Goal: Navigation & Orientation: Understand site structure

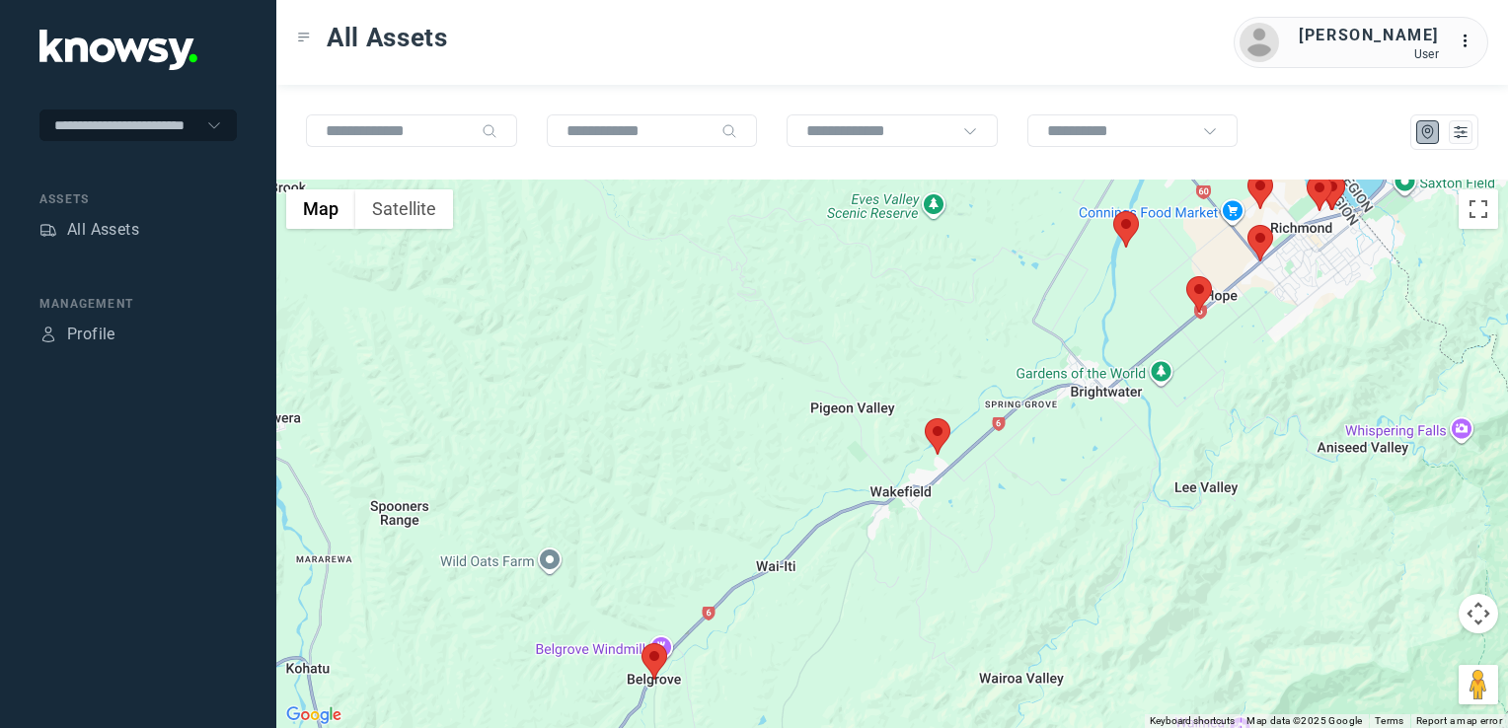
click at [656, 657] on img at bounding box center [654, 661] width 26 height 37
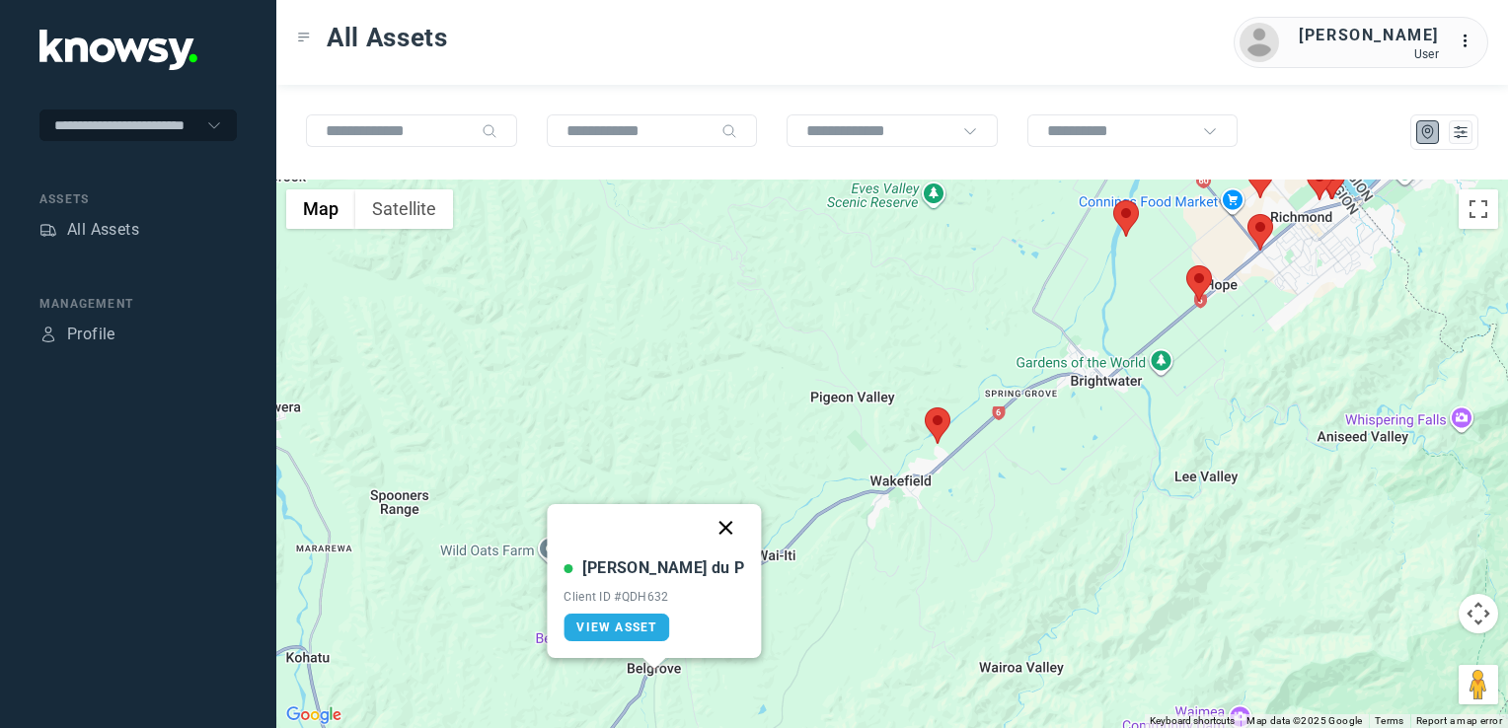
click at [703, 524] on button "Close" at bounding box center [726, 527] width 47 height 47
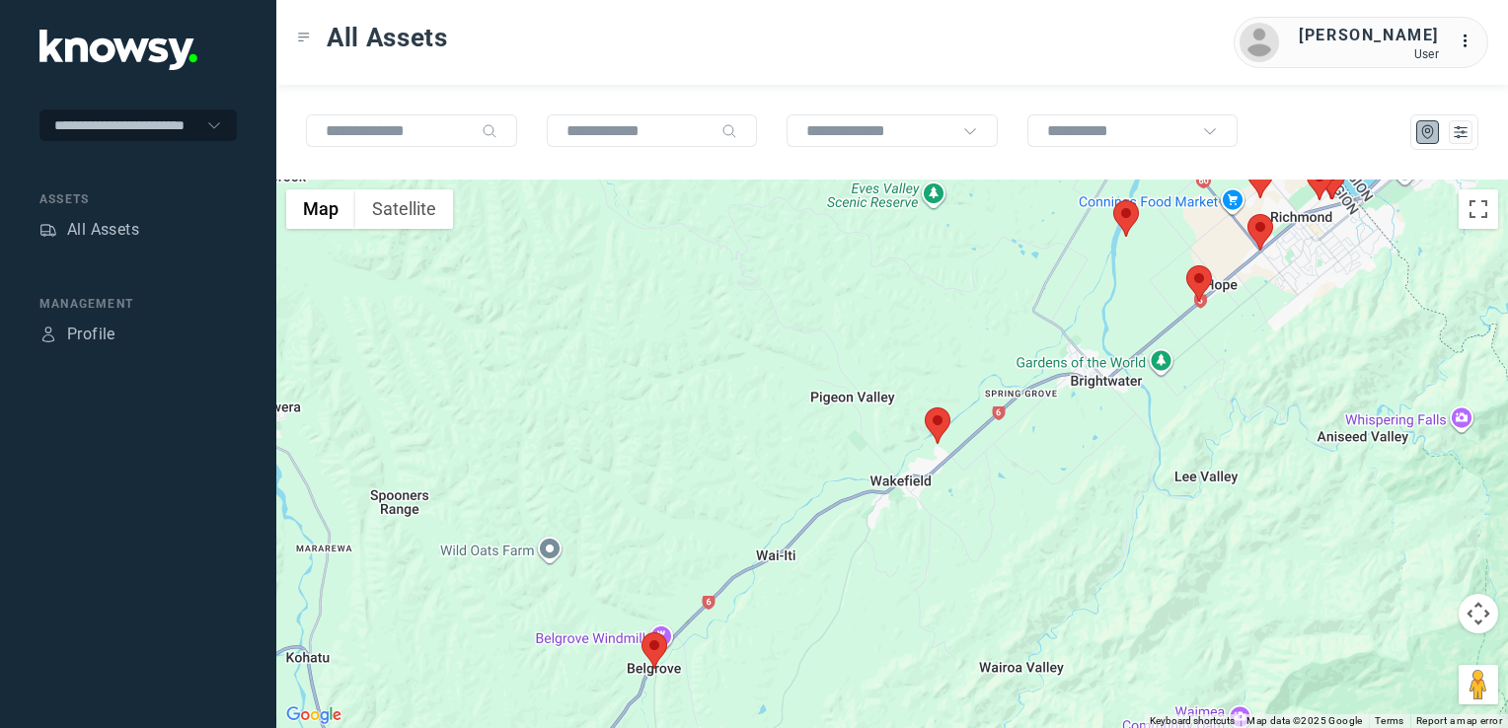
click at [950, 427] on div "To navigate, press the arrow keys." at bounding box center [891, 454] width 1231 height 549
click at [946, 427] on img at bounding box center [938, 426] width 26 height 37
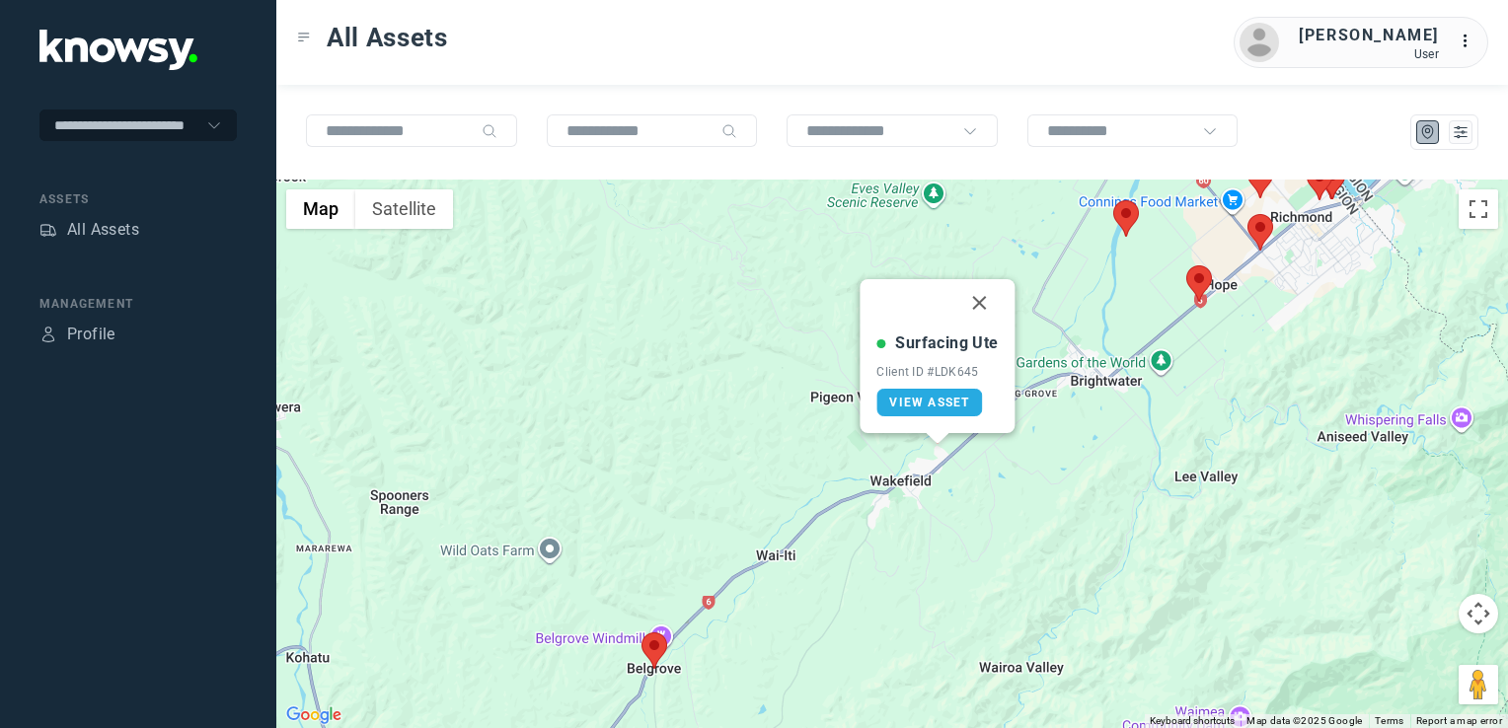
click at [983, 293] on button "Close" at bounding box center [979, 302] width 47 height 47
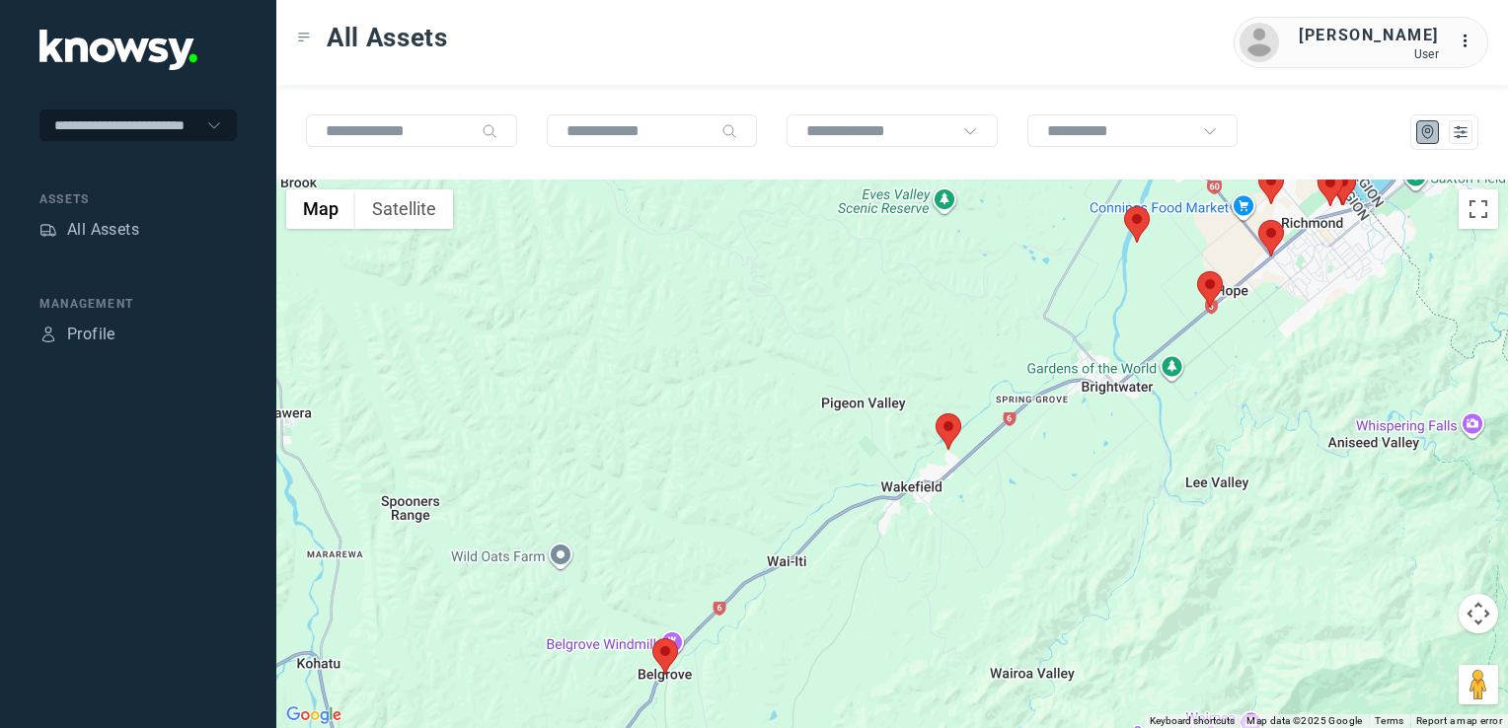
click at [1207, 281] on img at bounding box center [1210, 289] width 26 height 37
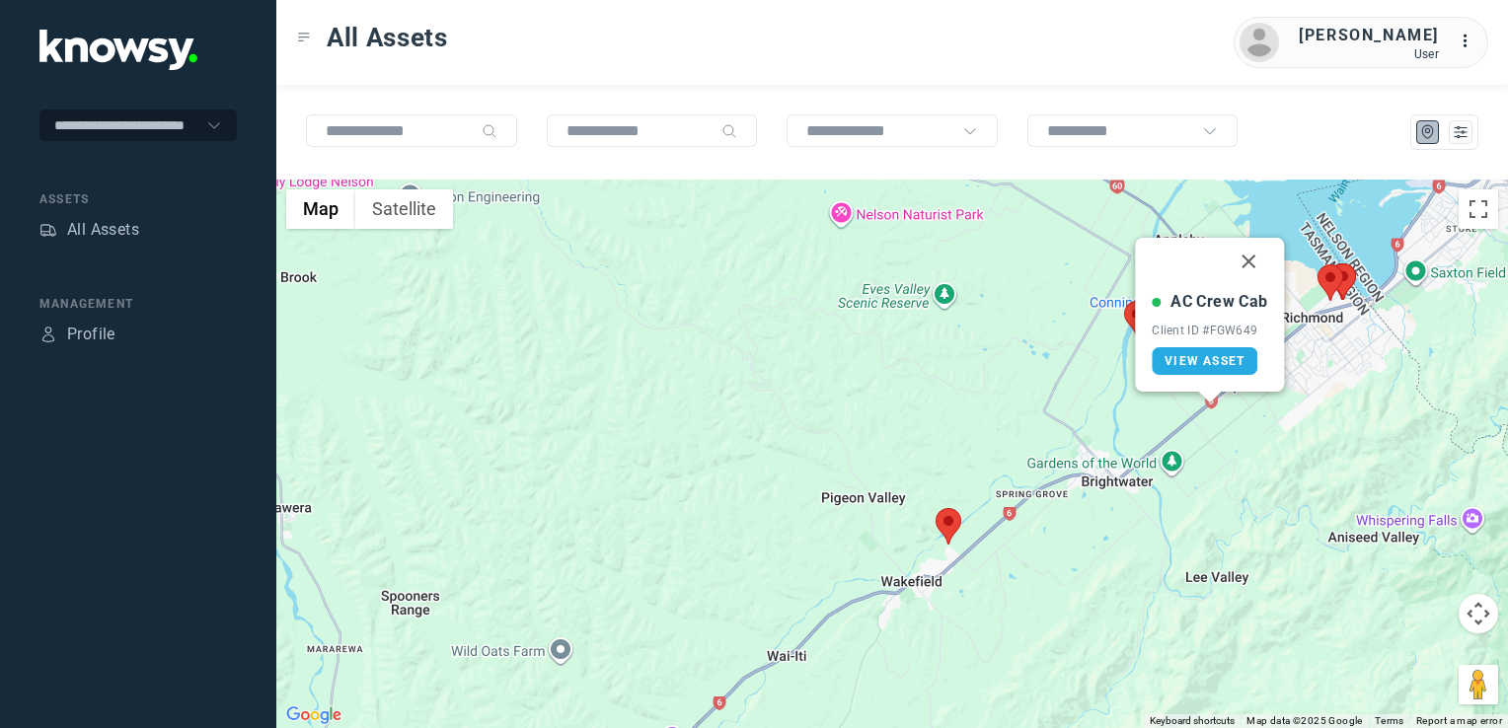
click at [1243, 256] on button "Close" at bounding box center [1249, 261] width 47 height 47
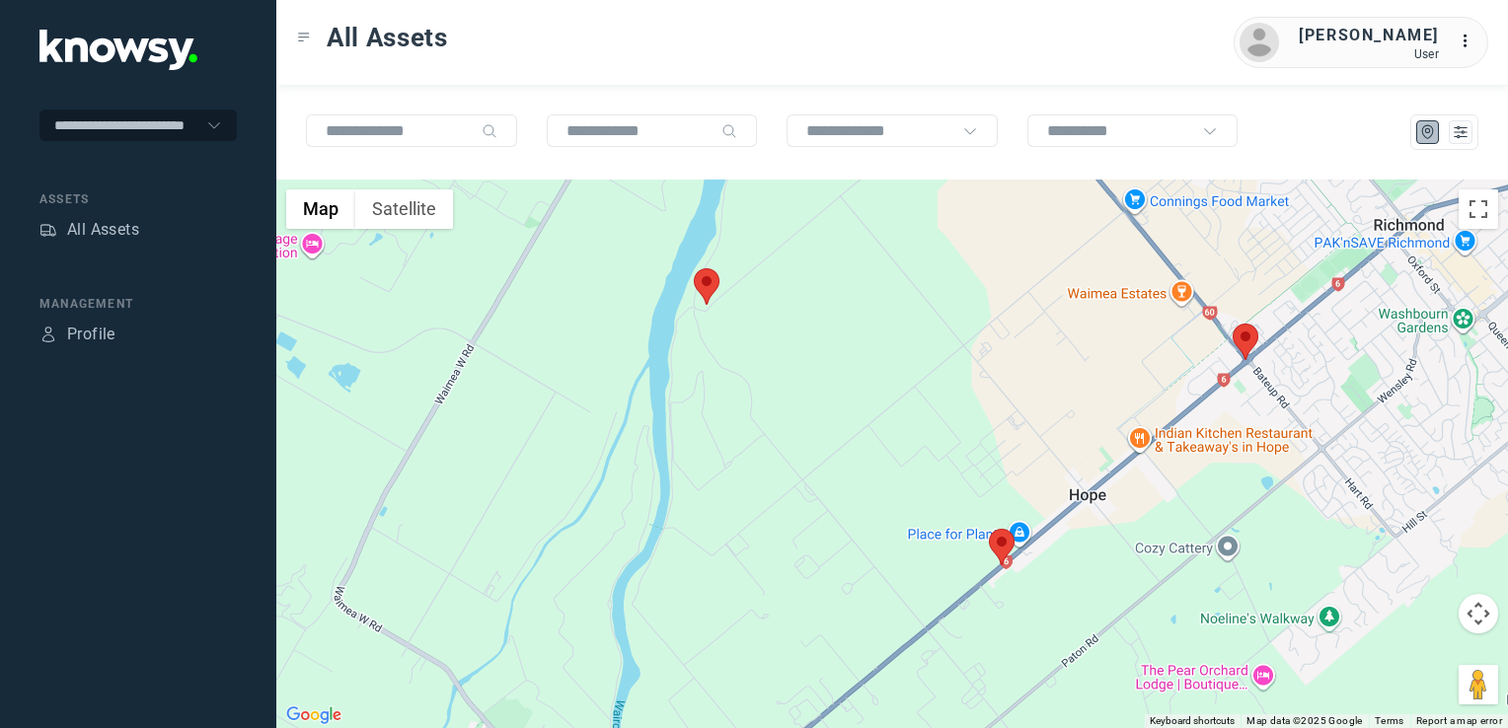
click at [1247, 336] on img at bounding box center [1245, 342] width 26 height 37
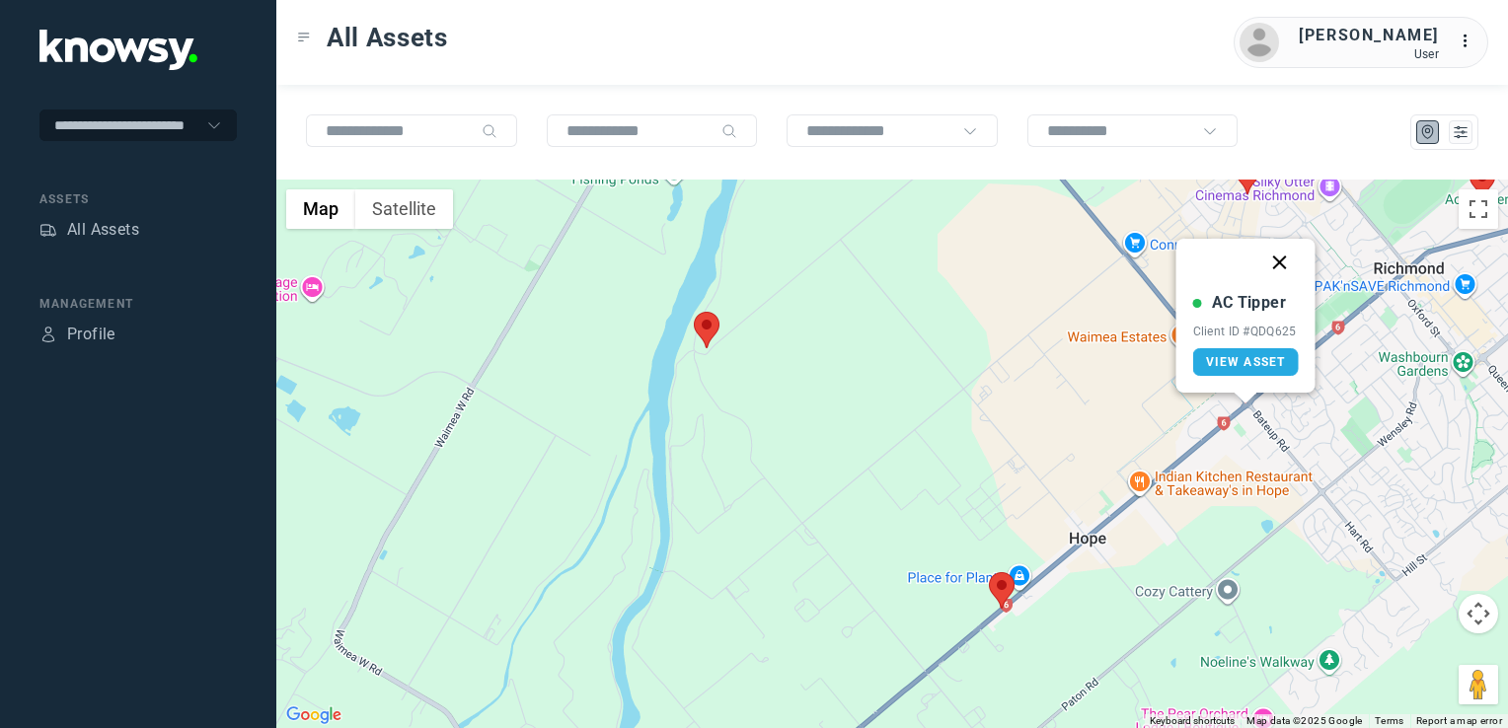
click at [1279, 257] on button "Close" at bounding box center [1279, 262] width 47 height 47
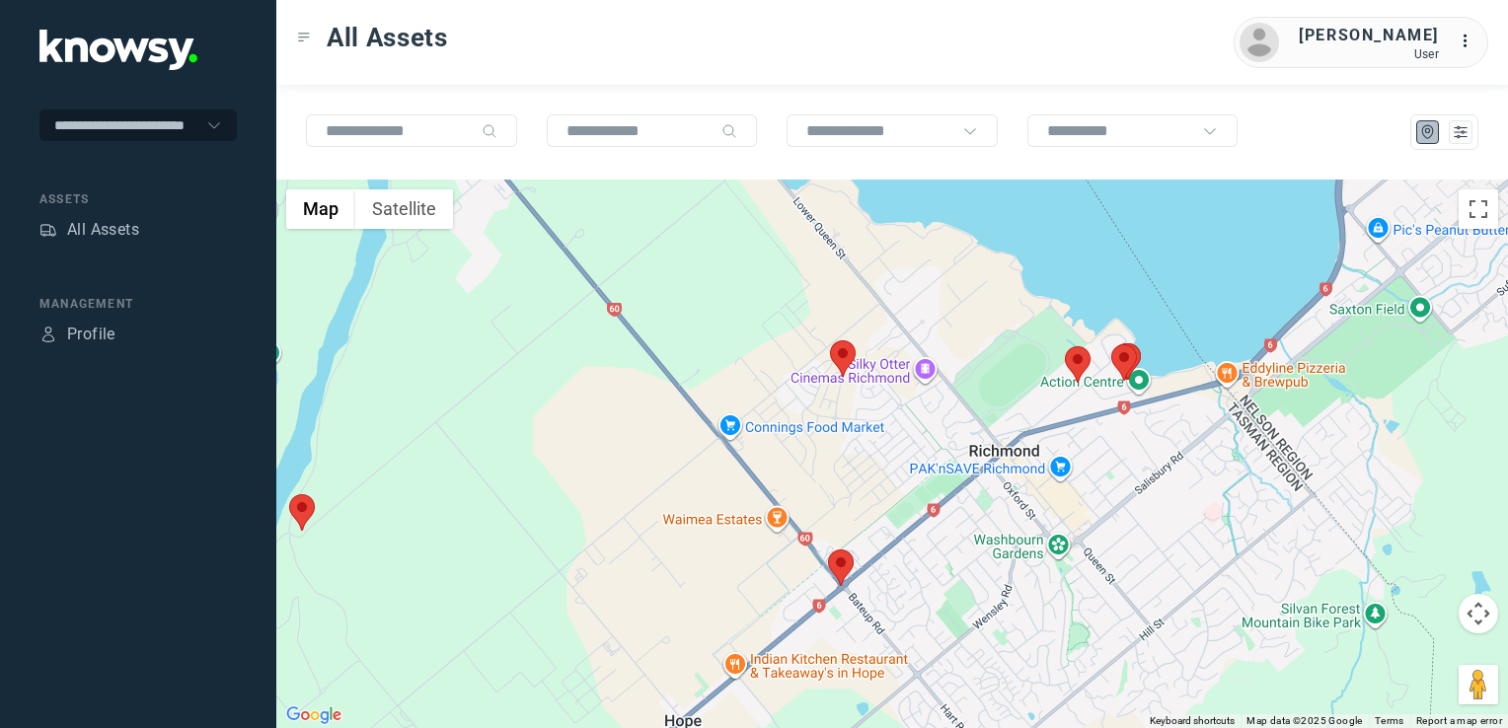
drag, startPoint x: 1155, startPoint y: 432, endPoint x: 743, endPoint y: 619, distance: 451.8
click at [743, 619] on div at bounding box center [891, 454] width 1231 height 549
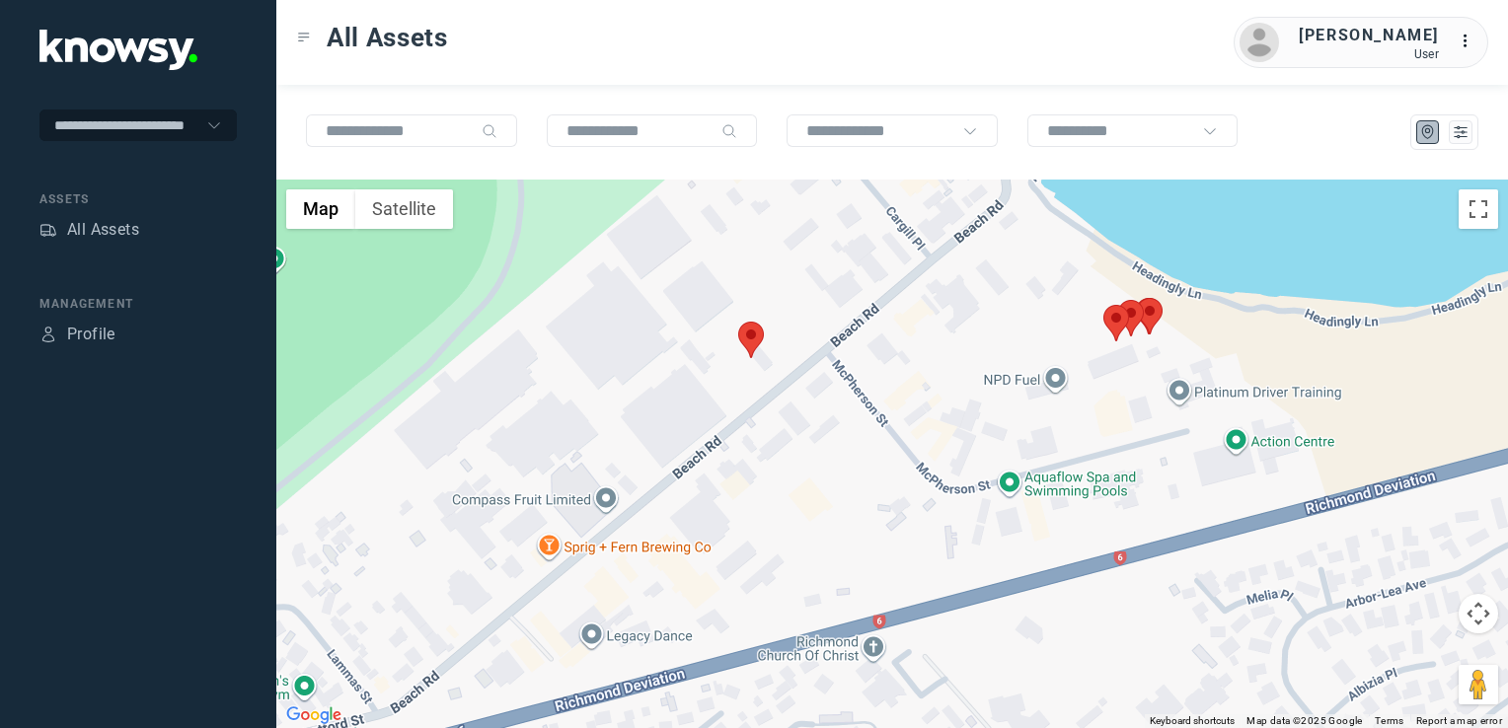
drag, startPoint x: 1038, startPoint y: 364, endPoint x: 932, endPoint y: 418, distance: 119.6
click at [942, 413] on div at bounding box center [891, 454] width 1231 height 549
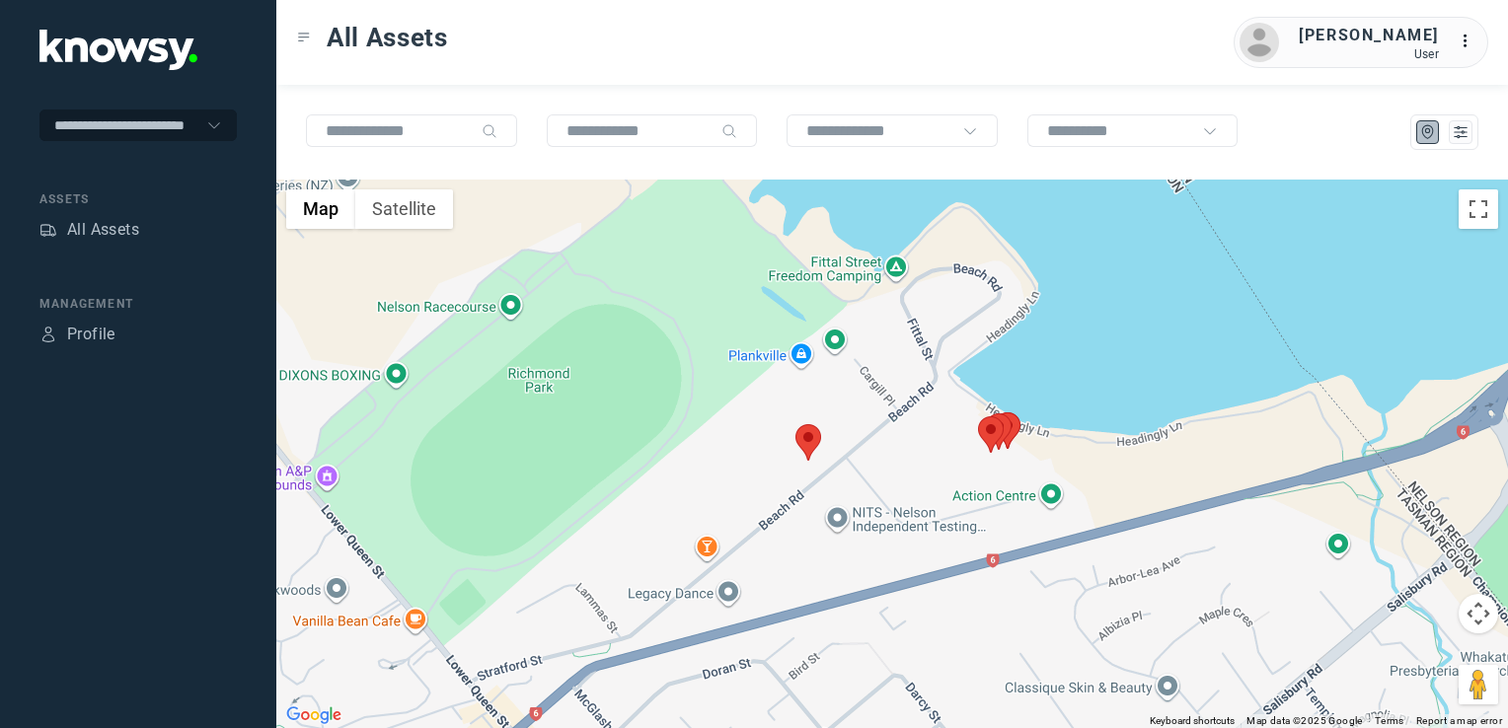
drag, startPoint x: 1186, startPoint y: 468, endPoint x: 1081, endPoint y: 543, distance: 129.5
click at [1081, 543] on div at bounding box center [891, 454] width 1231 height 549
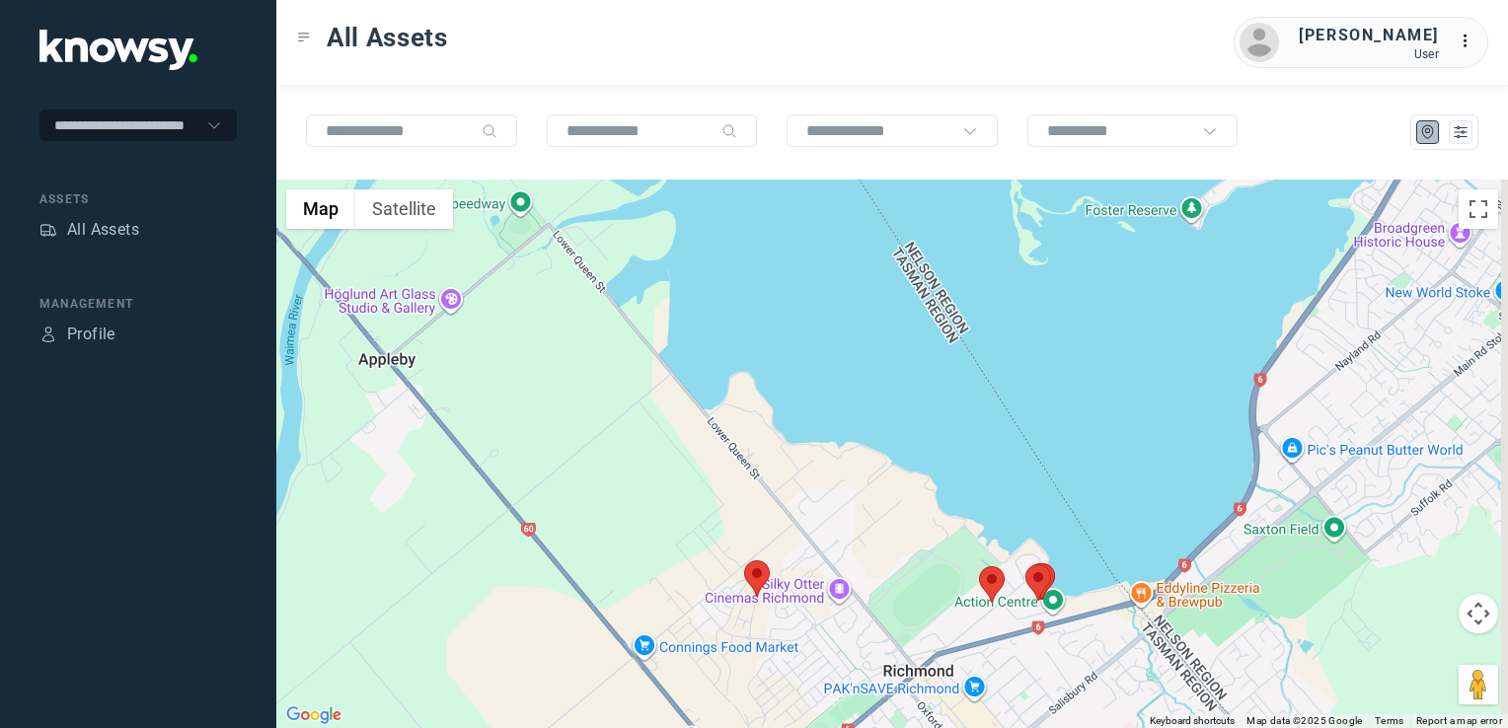
drag, startPoint x: 1368, startPoint y: 499, endPoint x: 1168, endPoint y: 539, distance: 203.2
click at [1172, 541] on div at bounding box center [891, 454] width 1231 height 549
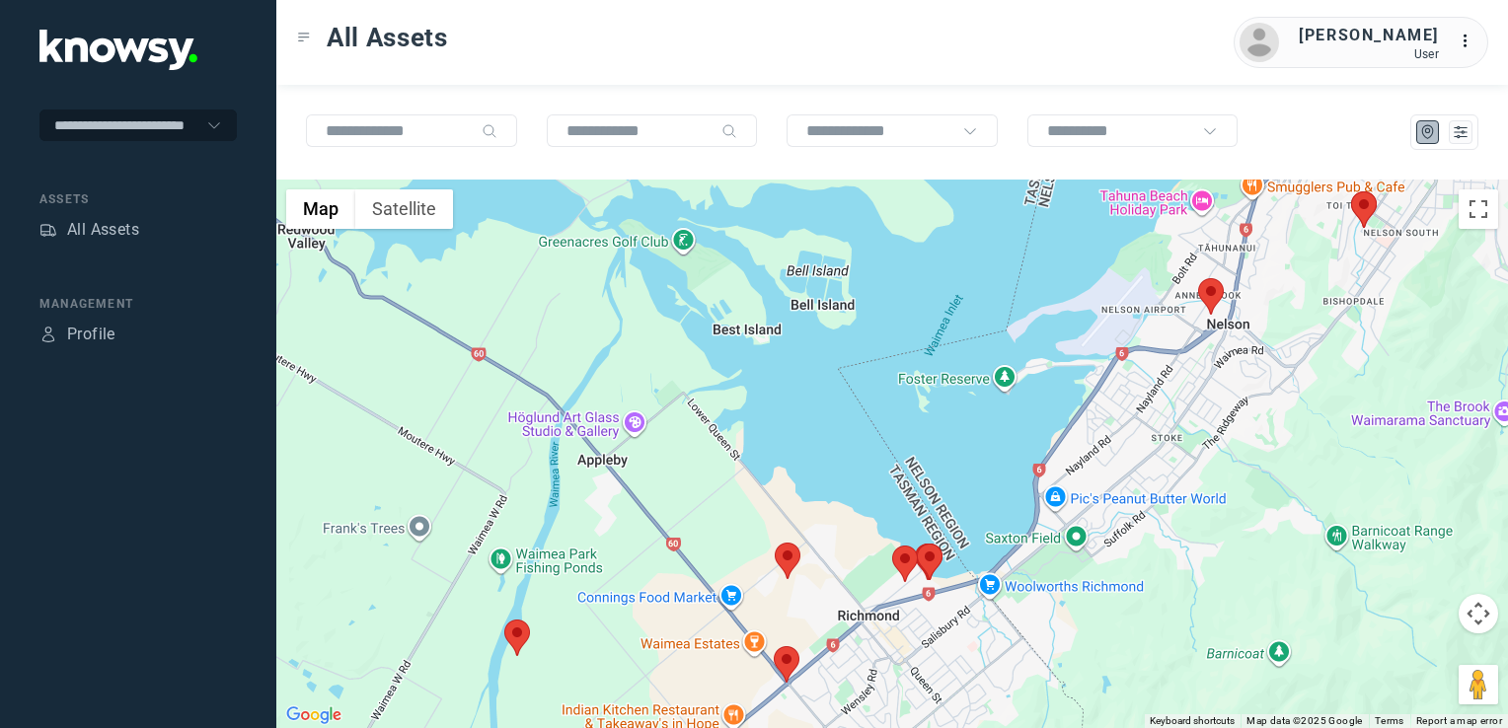
click at [1217, 400] on div at bounding box center [891, 454] width 1231 height 549
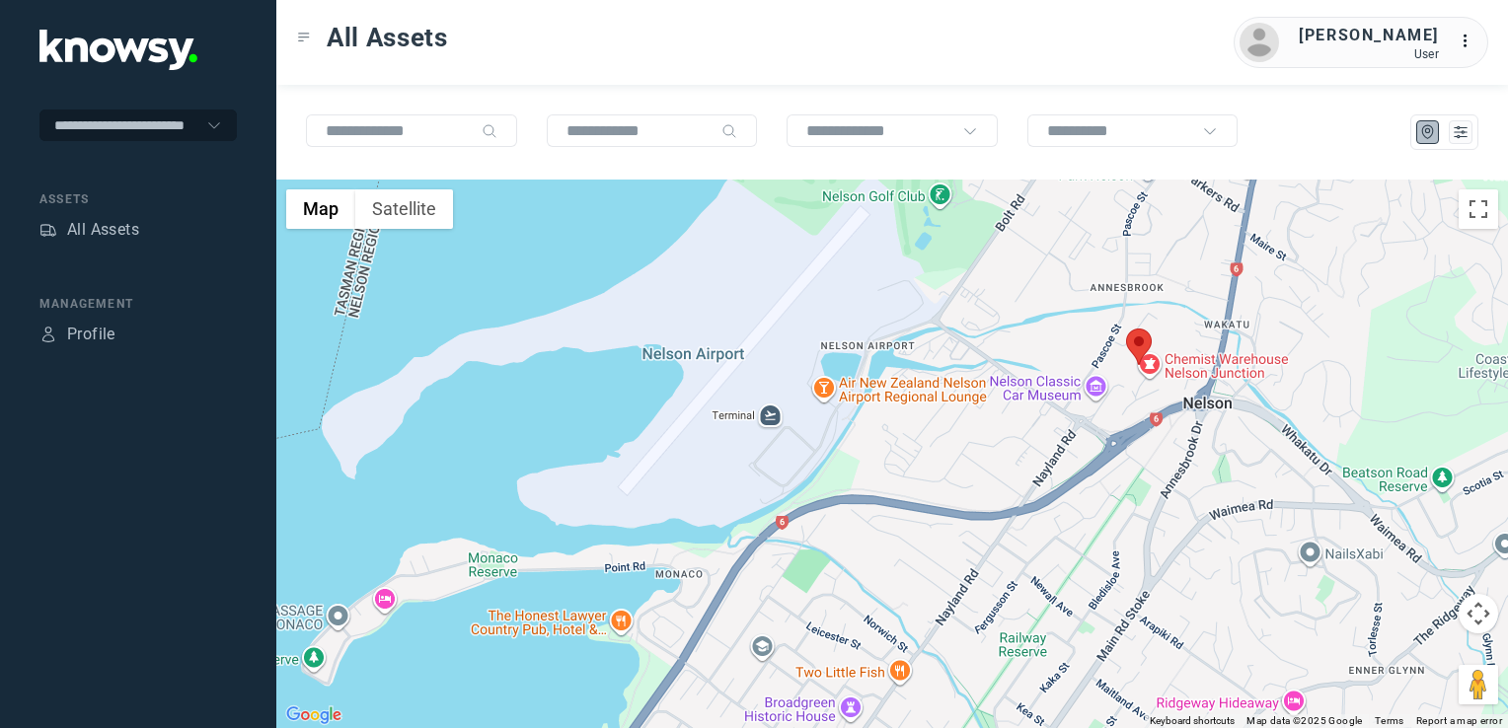
click at [1143, 347] on img at bounding box center [1139, 347] width 26 height 37
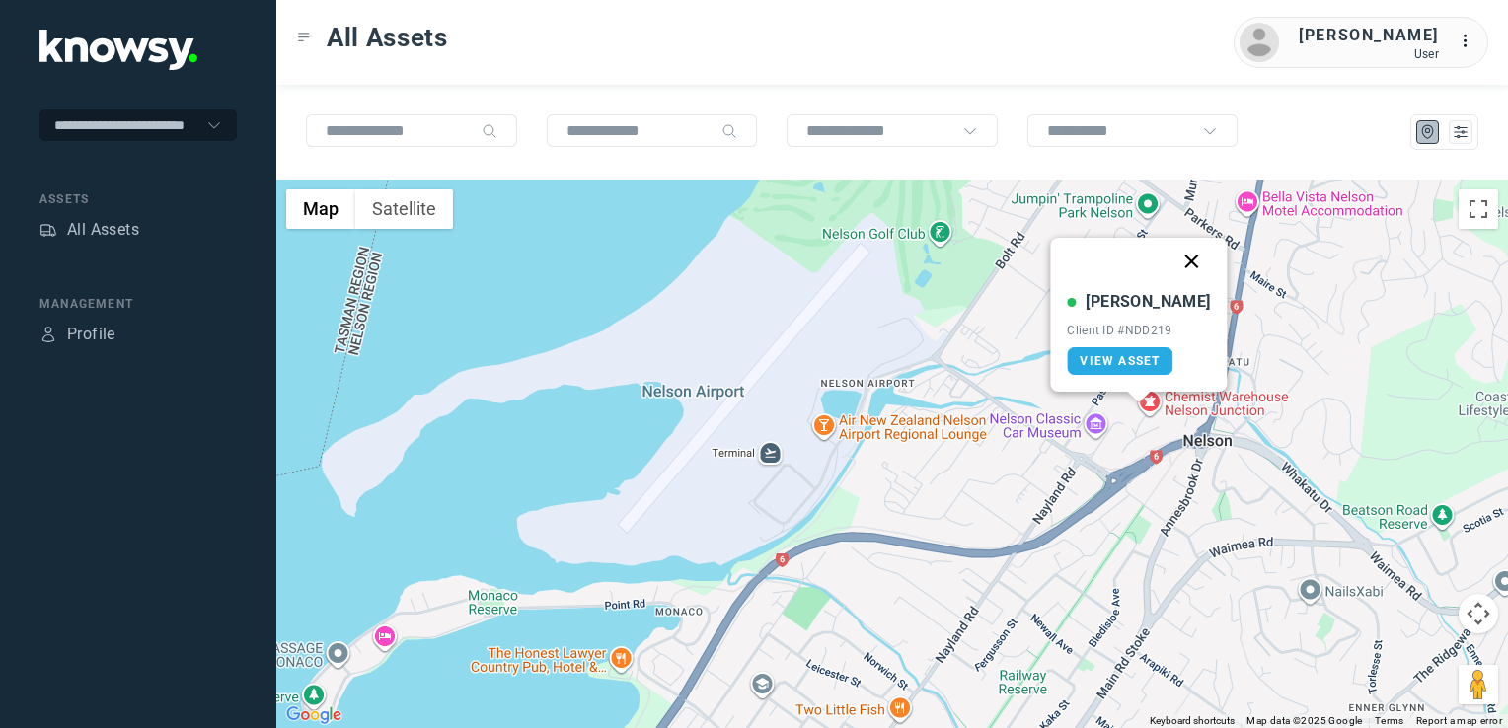
click at [1168, 259] on button "Close" at bounding box center [1191, 261] width 47 height 47
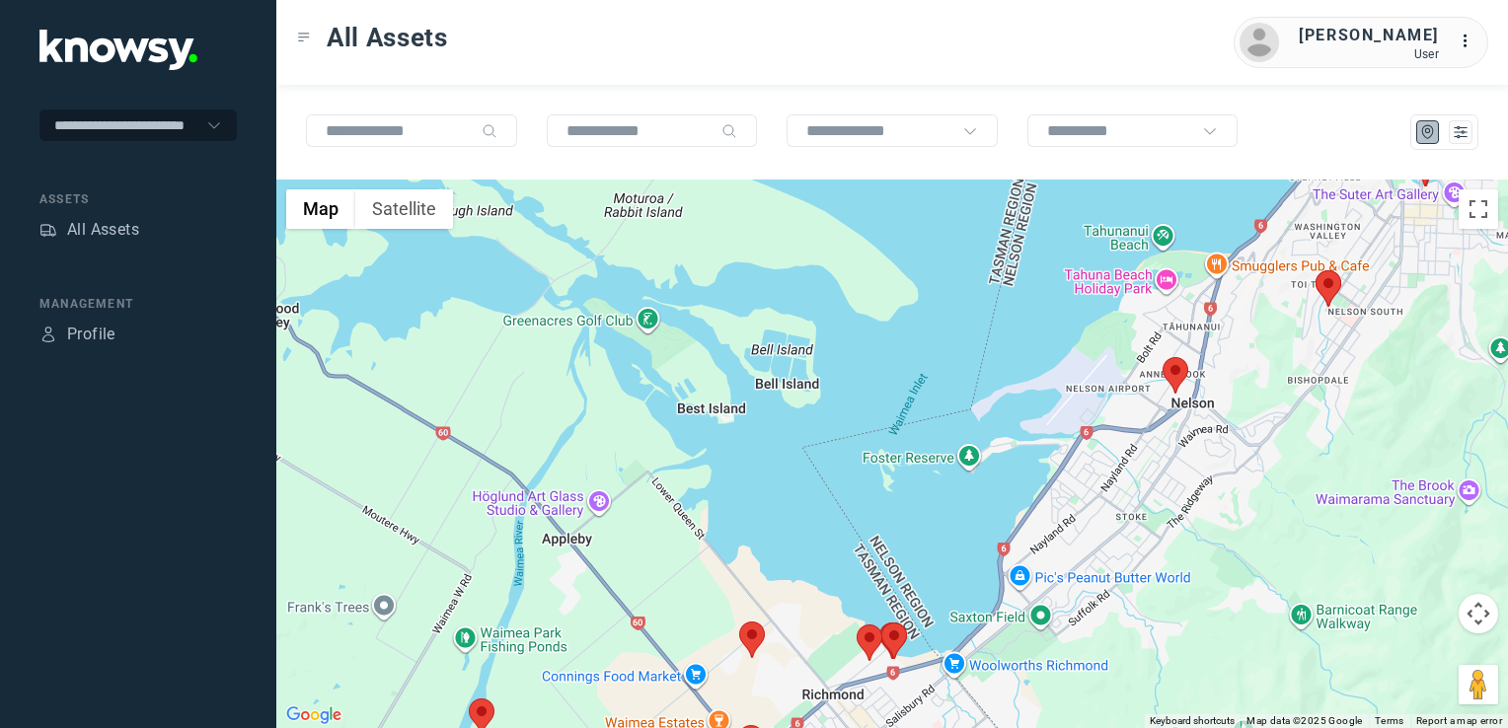
drag, startPoint x: 1250, startPoint y: 436, endPoint x: 1240, endPoint y: 459, distance: 24.7
click at [1240, 462] on div "To navigate, press the arrow keys." at bounding box center [891, 454] width 1231 height 549
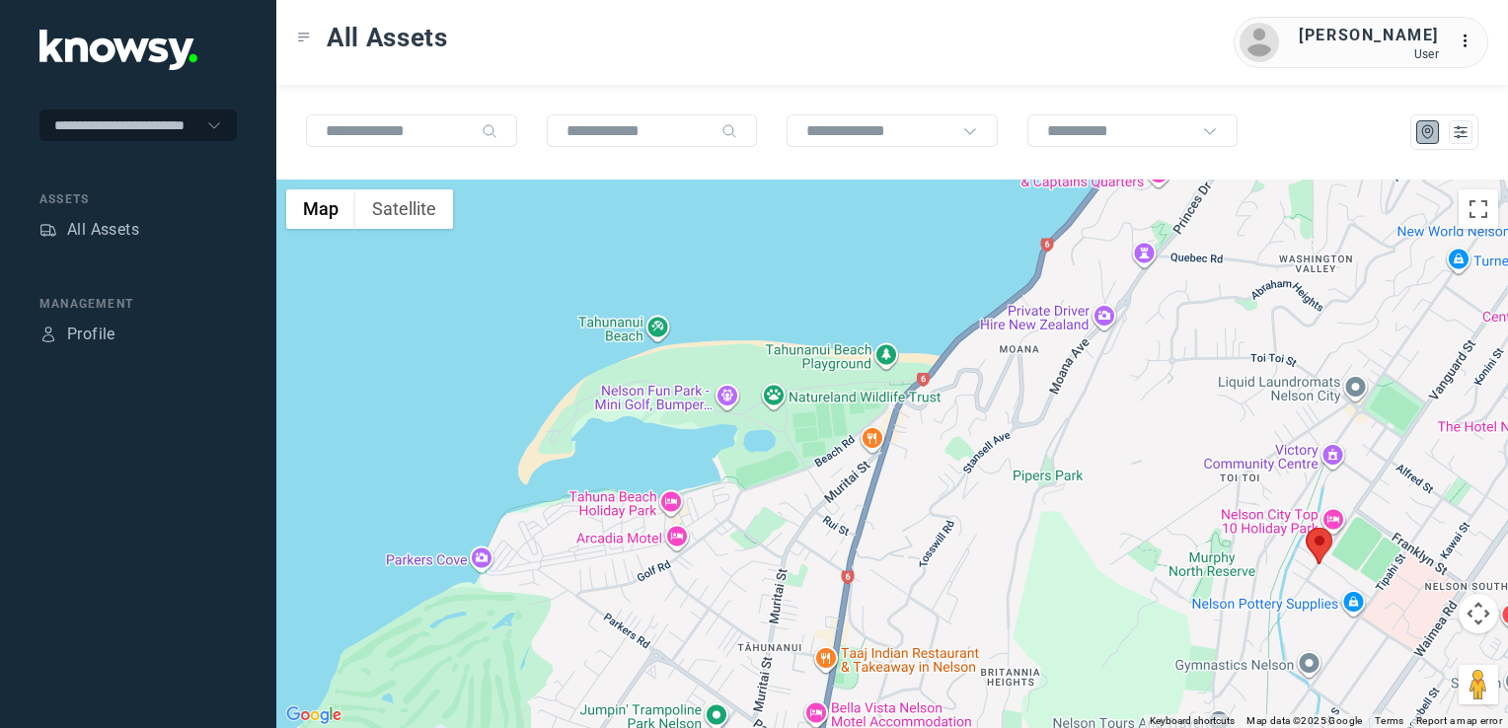
click at [1321, 542] on img at bounding box center [1319, 546] width 26 height 37
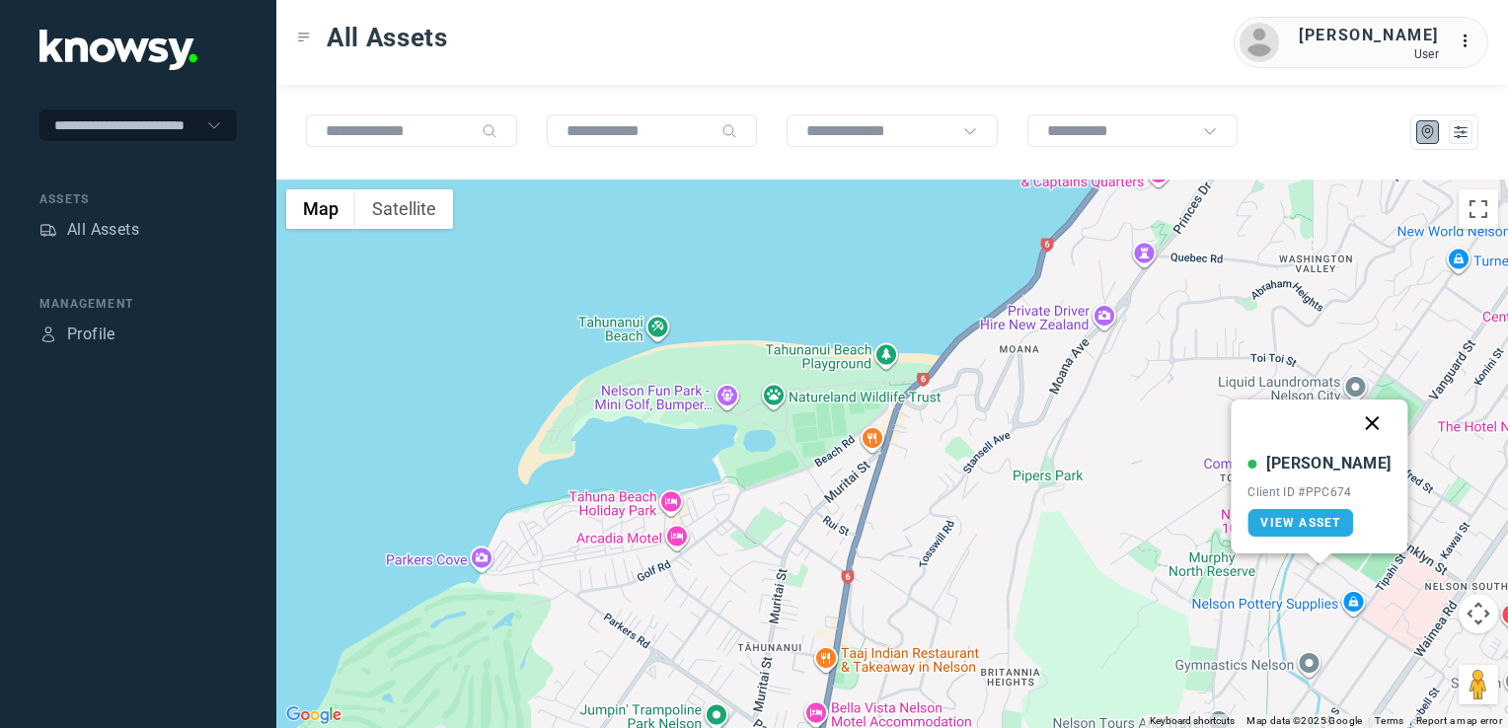
click at [1352, 412] on button "Close" at bounding box center [1372, 423] width 47 height 47
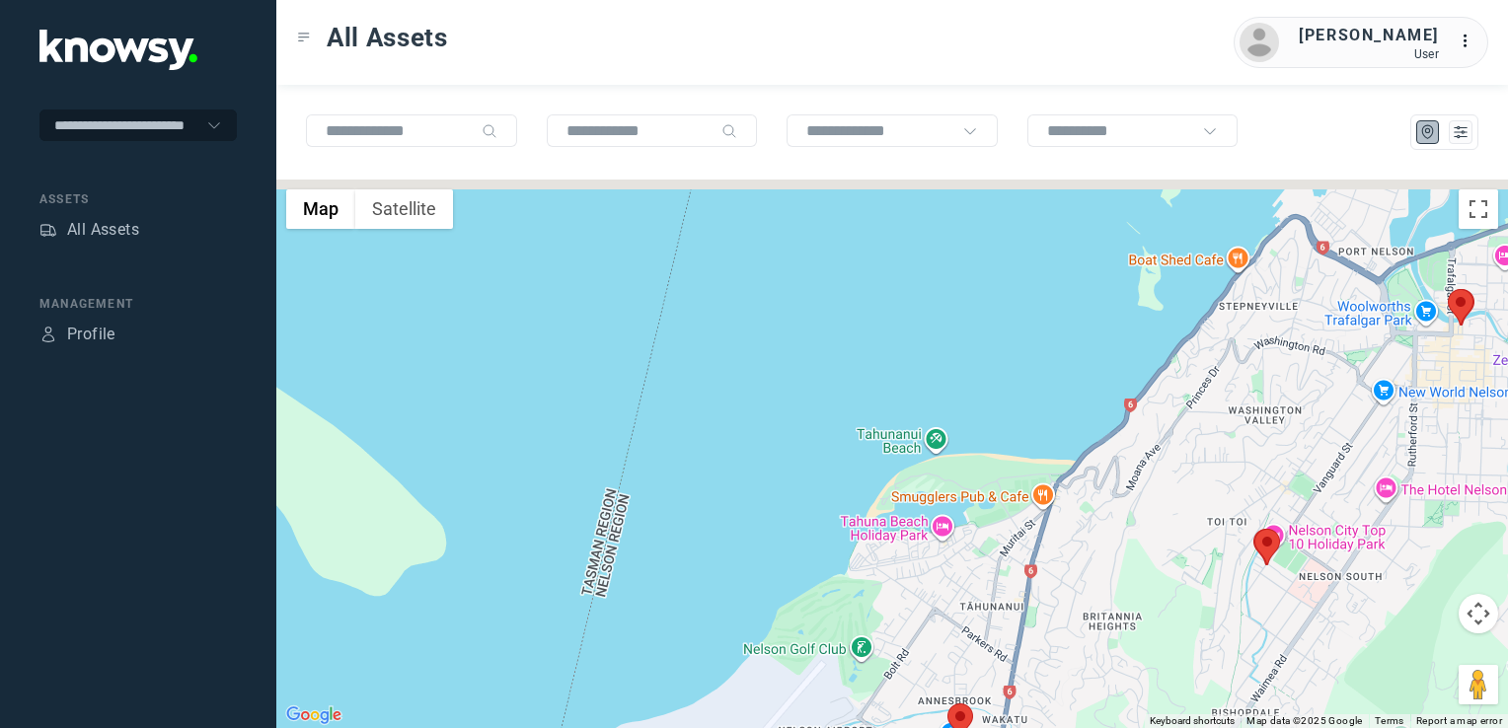
drag, startPoint x: 1312, startPoint y: 385, endPoint x: 1242, endPoint y: 401, distance: 71.8
click at [1241, 403] on div at bounding box center [891, 454] width 1231 height 549
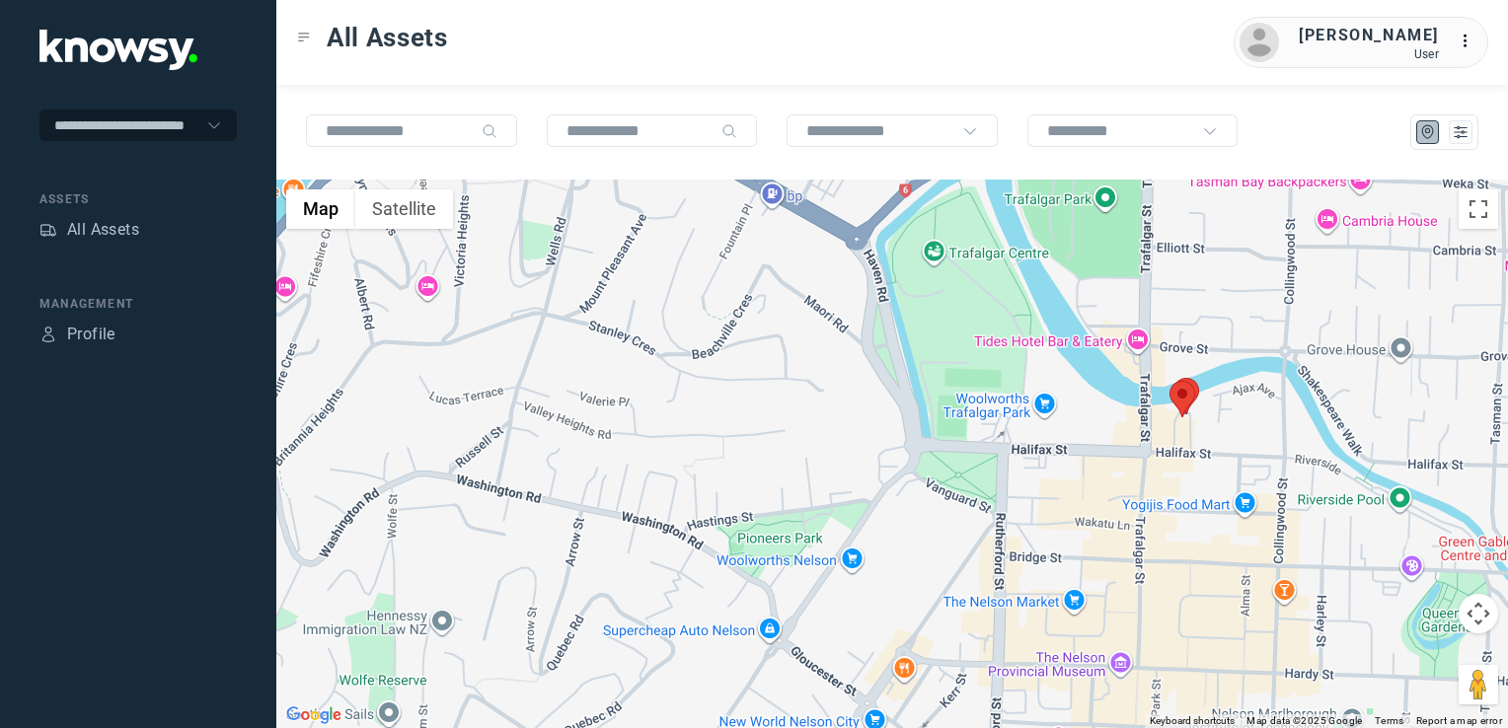
drag, startPoint x: 1026, startPoint y: 531, endPoint x: 1047, endPoint y: 408, distance: 125.1
click at [1041, 417] on div at bounding box center [891, 454] width 1231 height 549
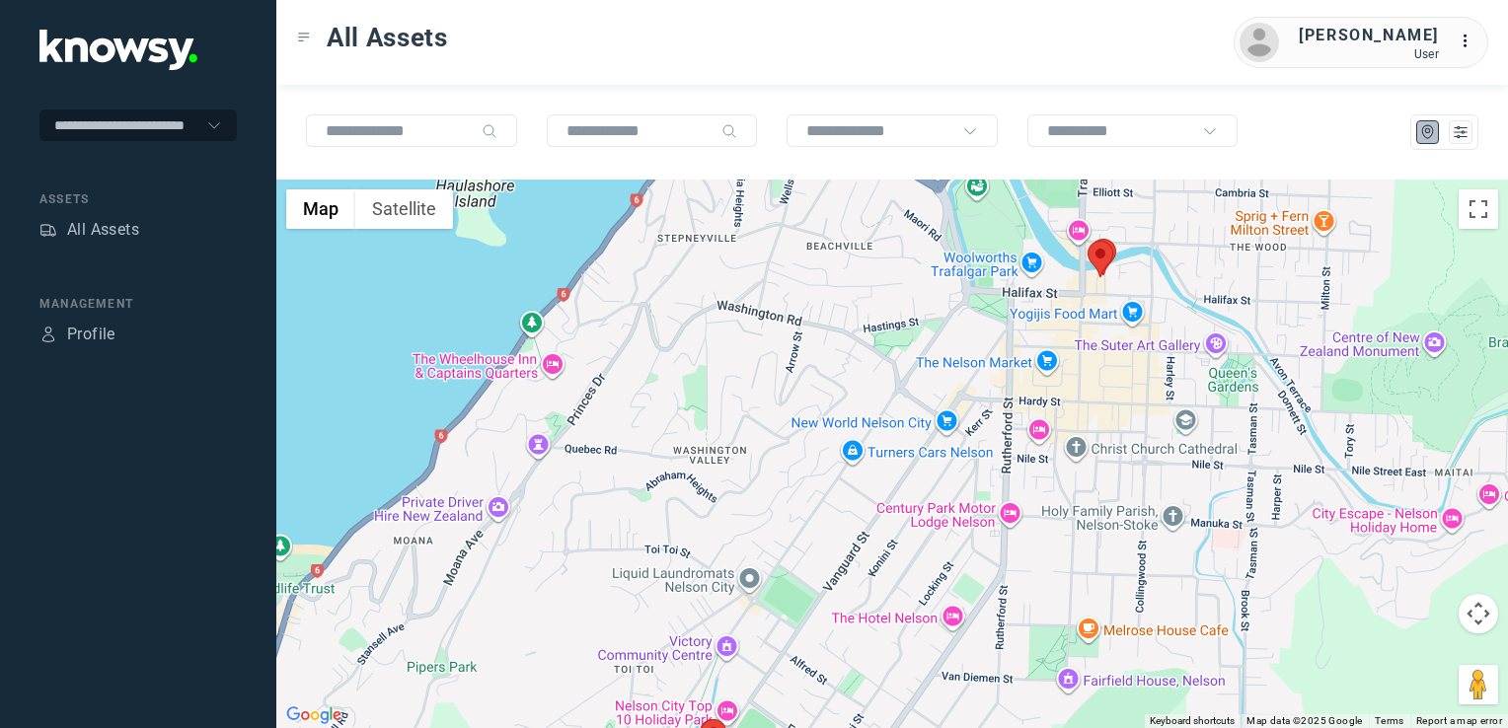
click at [981, 402] on div at bounding box center [891, 454] width 1231 height 549
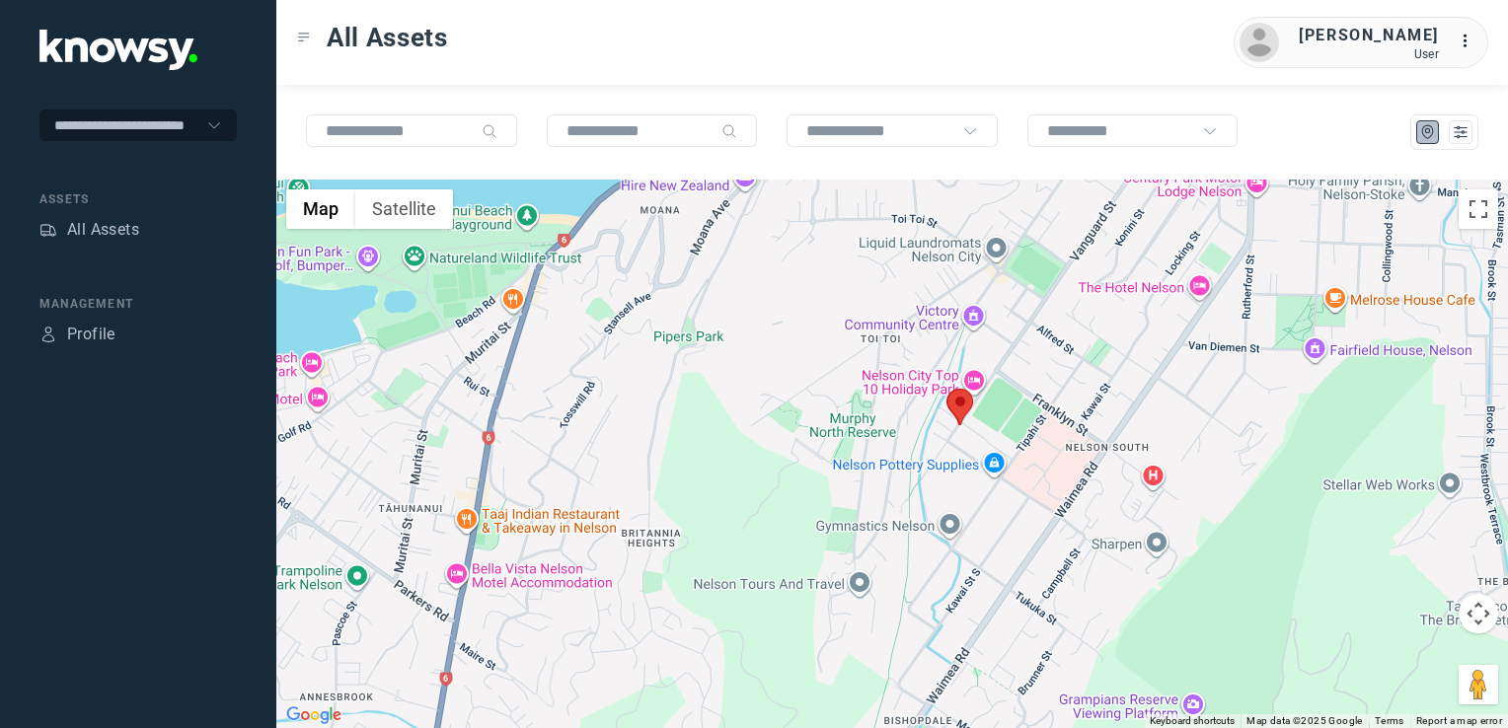
drag, startPoint x: 809, startPoint y: 479, endPoint x: 992, endPoint y: 348, distance: 224.3
click at [955, 367] on div at bounding box center [891, 454] width 1231 height 549
